Goal: Check status: Check status

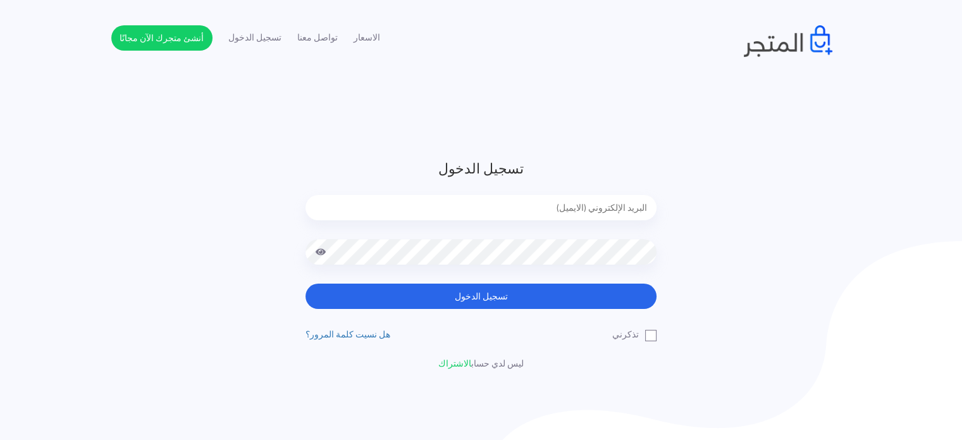
click at [603, 214] on input "email" at bounding box center [480, 207] width 351 height 25
type input "[EMAIL_ADDRESS][DOMAIN_NAME]"
click at [305, 283] on button "تسجيل الدخول" at bounding box center [480, 295] width 351 height 25
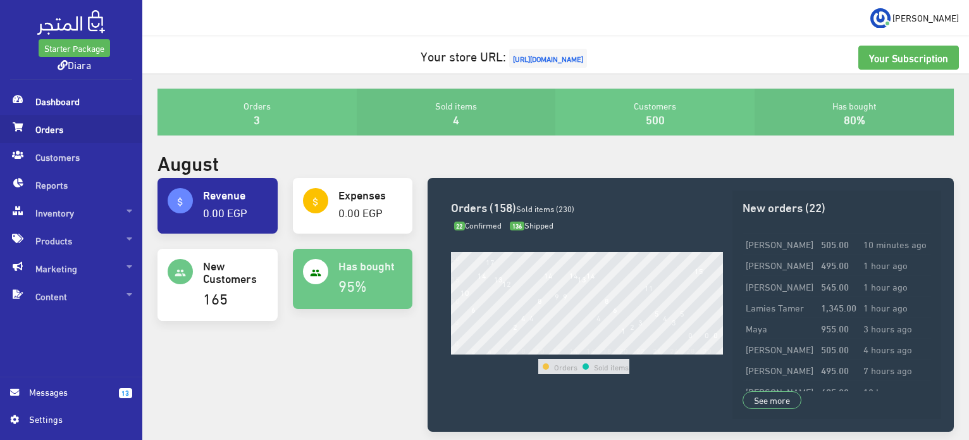
click at [51, 136] on span "Orders" at bounding box center [71, 129] width 122 height 28
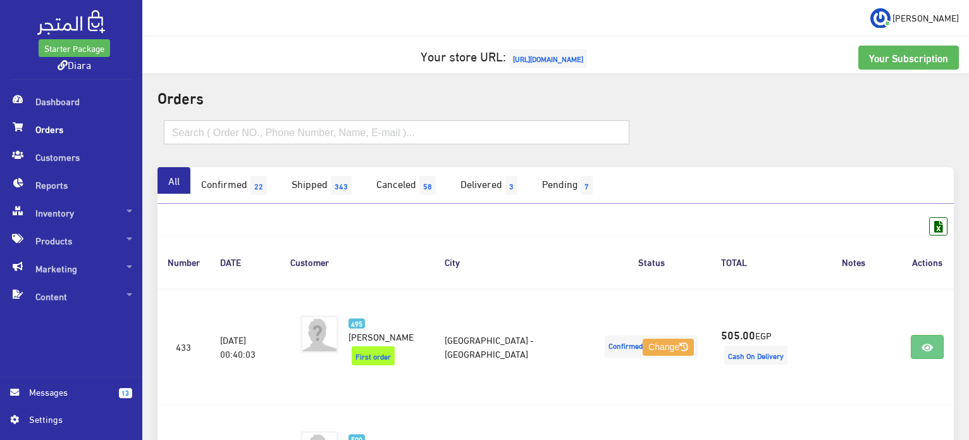
click at [223, 136] on input "text" at bounding box center [396, 132] width 465 height 24
paste input "01156406734"
type input "01156406734"
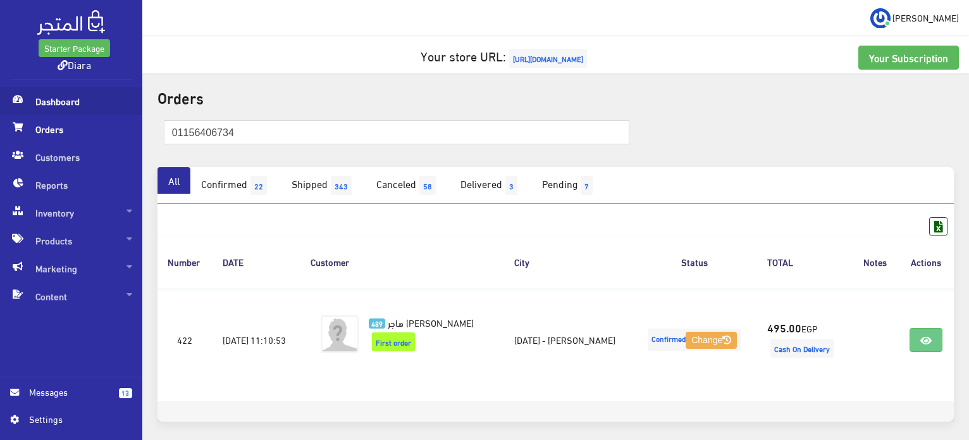
click at [46, 96] on span "Dashboard" at bounding box center [71, 101] width 122 height 28
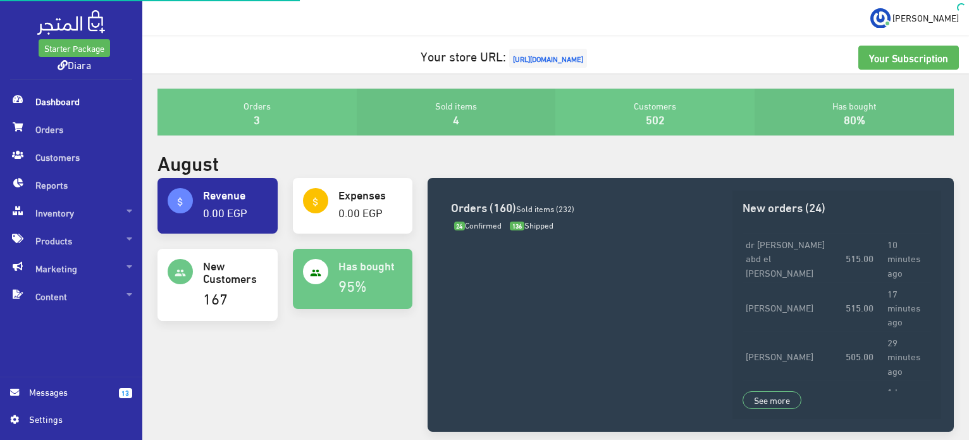
click at [76, 102] on span "Dashboard" at bounding box center [71, 101] width 122 height 28
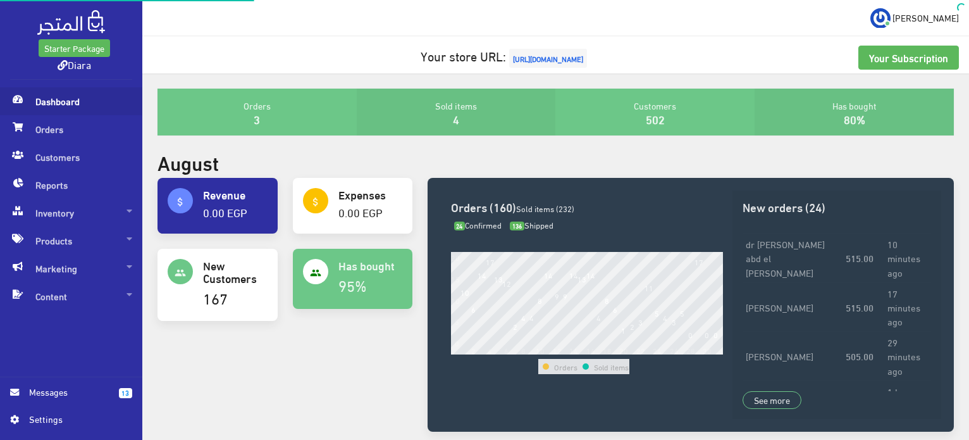
click at [76, 101] on span "Dashboard" at bounding box center [71, 101] width 122 height 28
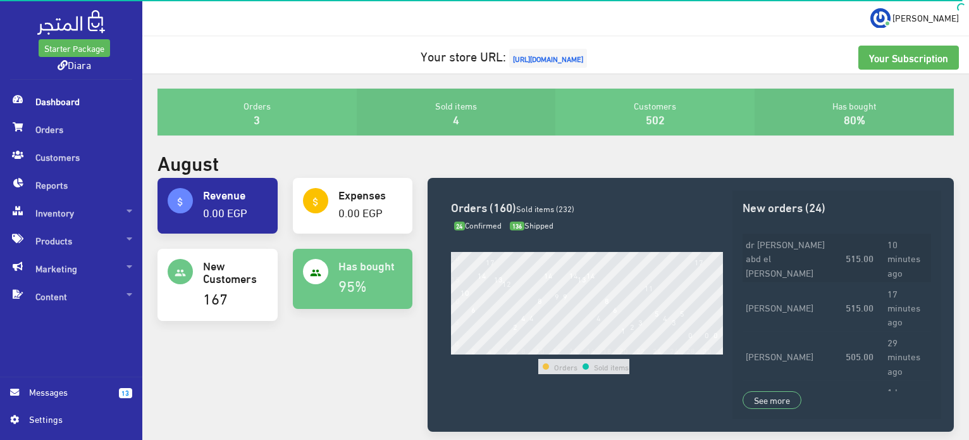
click at [904, 251] on td "10 minutes ago" at bounding box center [907, 257] width 46 height 49
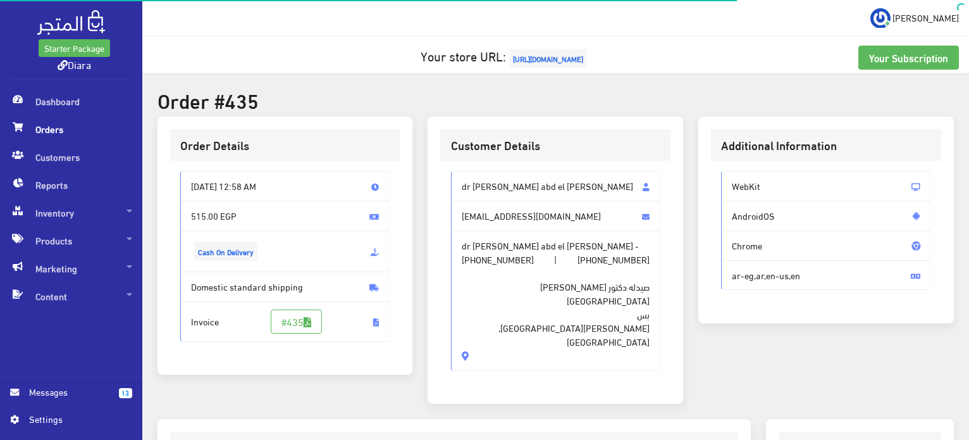
scroll to position [253, 0]
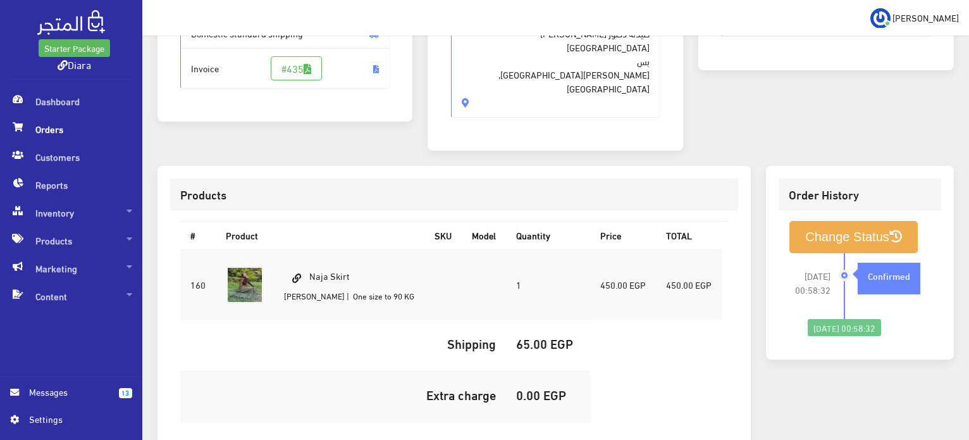
click at [35, 132] on span "Orders" at bounding box center [71, 129] width 122 height 28
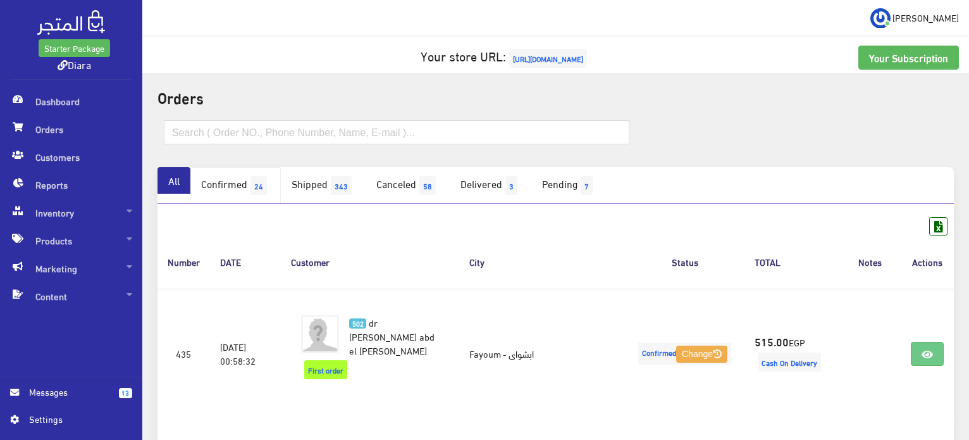
click at [244, 179] on link "Confirmed 24" at bounding box center [235, 185] width 90 height 37
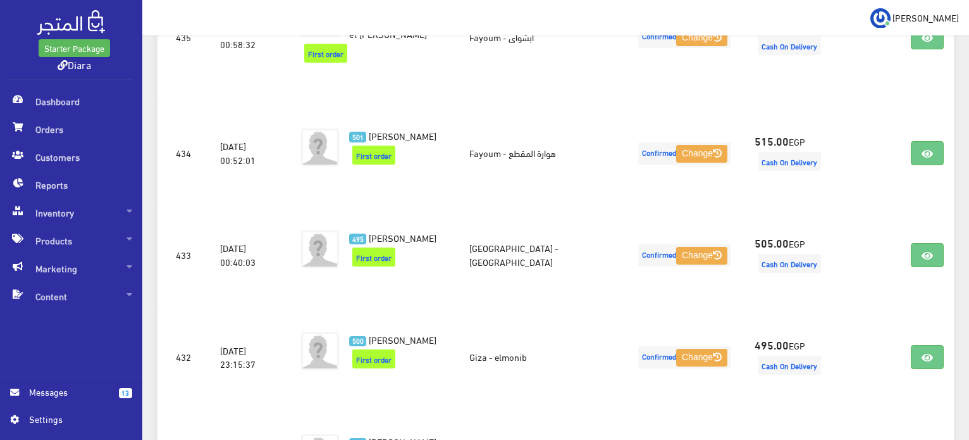
scroll to position [126, 0]
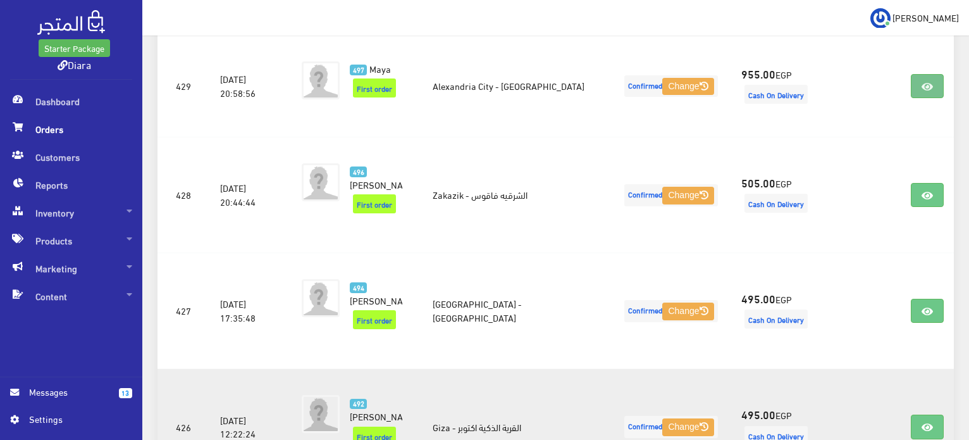
scroll to position [1138, 0]
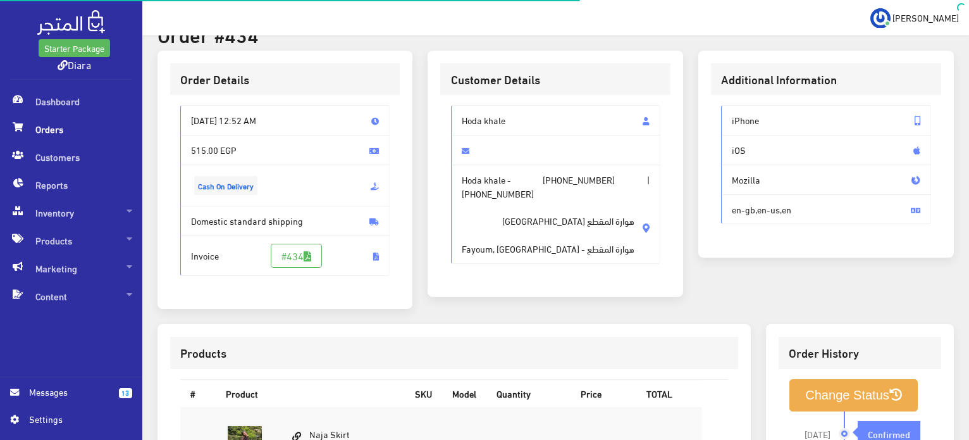
scroll to position [126, 0]
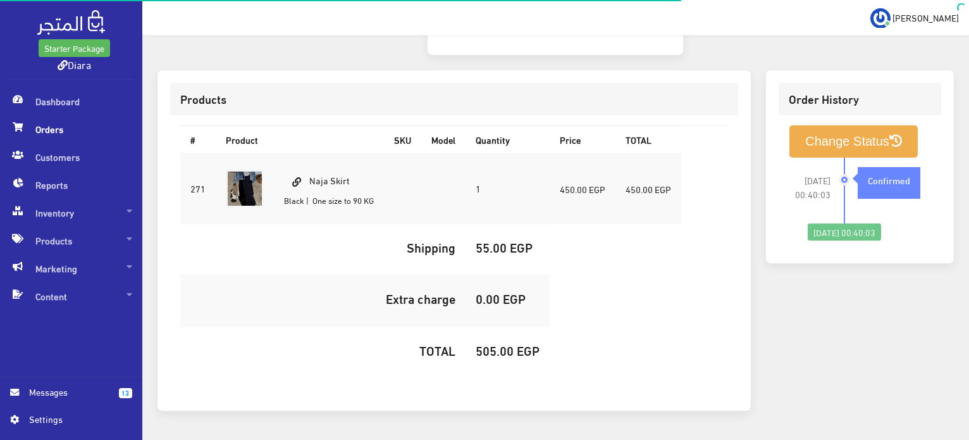
scroll to position [374, 0]
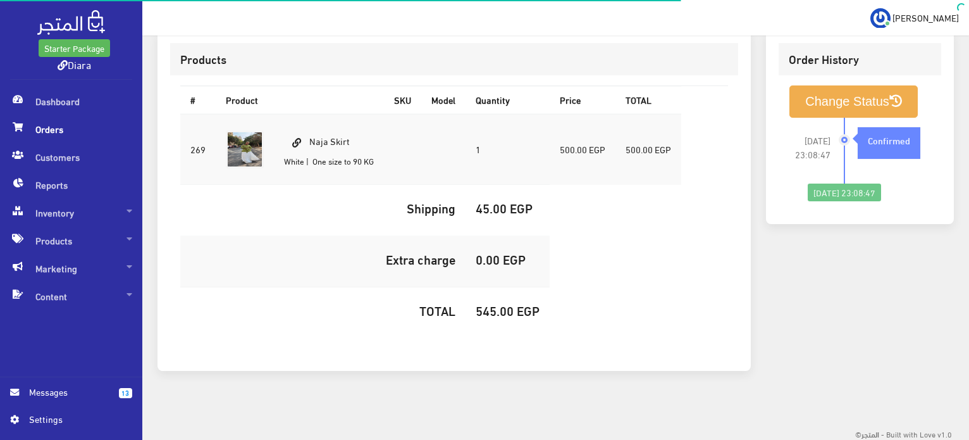
scroll to position [223, 0]
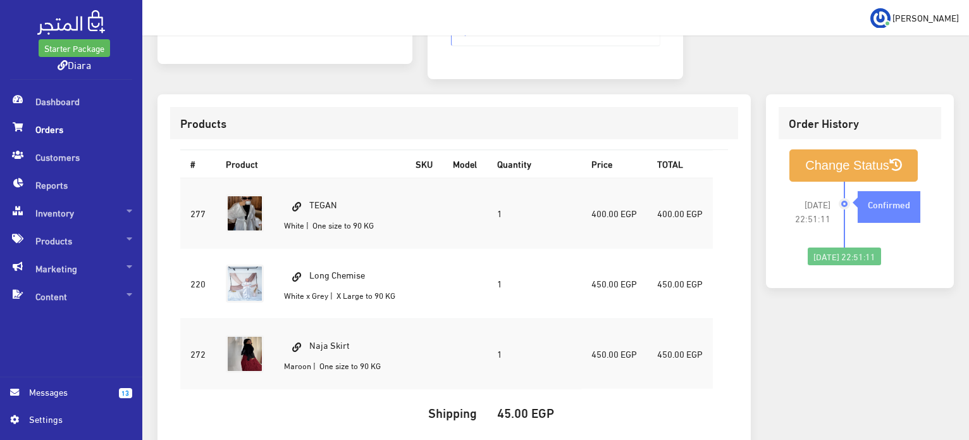
scroll to position [309, 0]
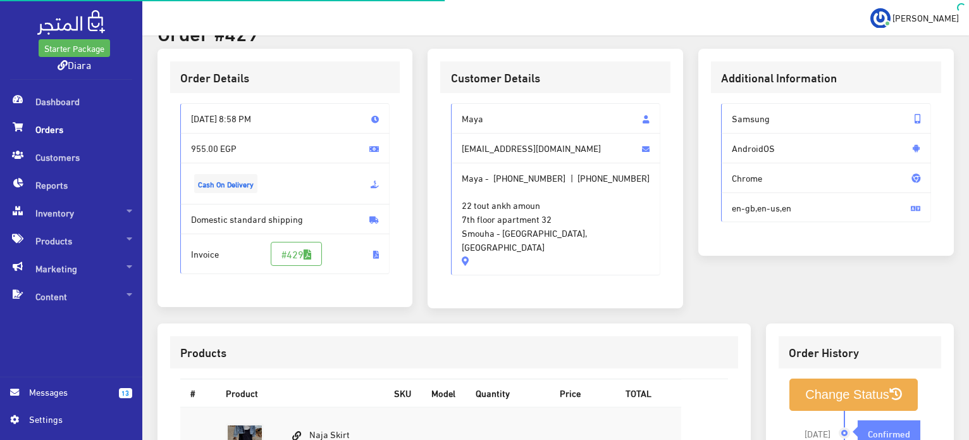
scroll to position [358, 0]
